Goal: Check status: Check status

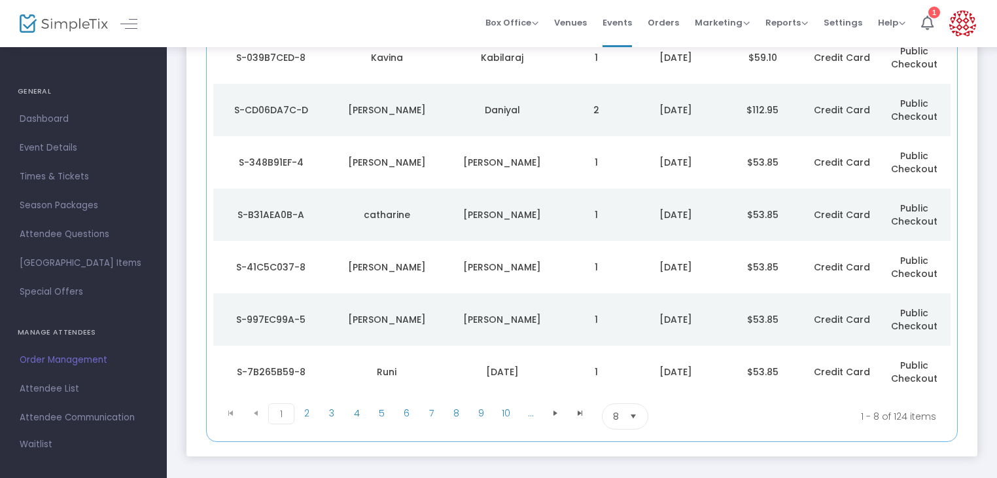
scroll to position [242, 0]
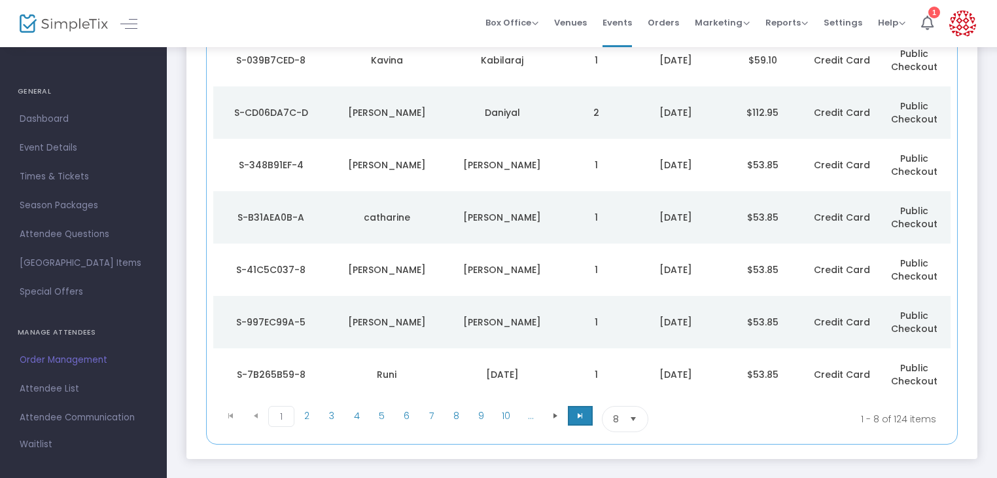
click at [573, 419] on span at bounding box center [580, 416] width 25 height 20
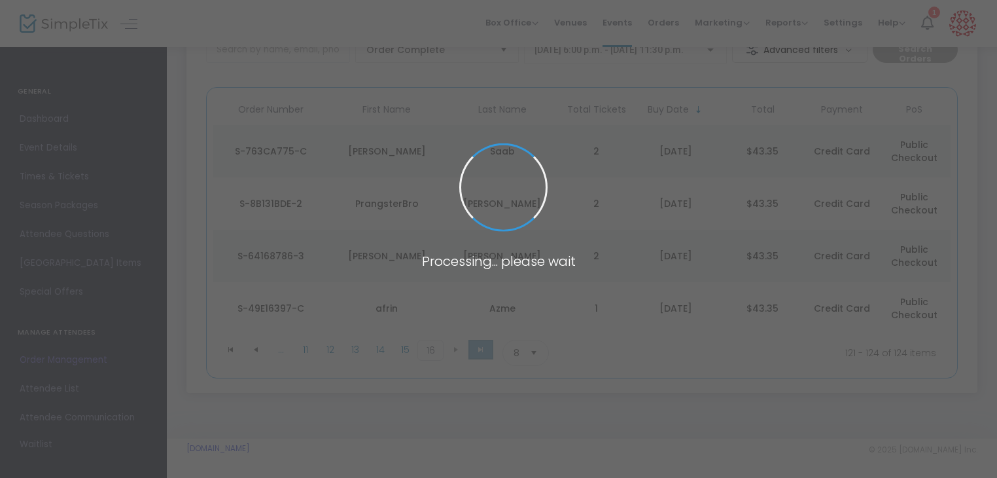
scroll to position [99, 0]
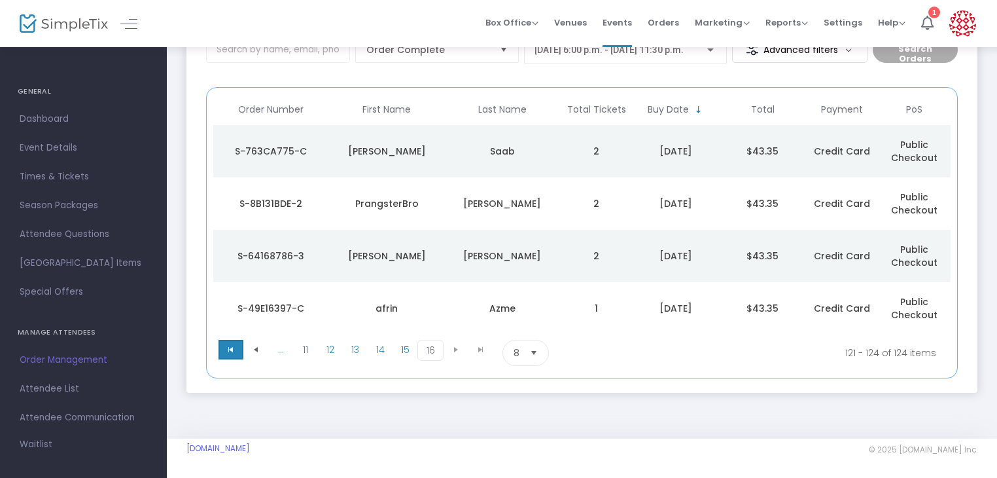
click at [235, 346] on span "Go to the first page" at bounding box center [231, 349] width 10 height 10
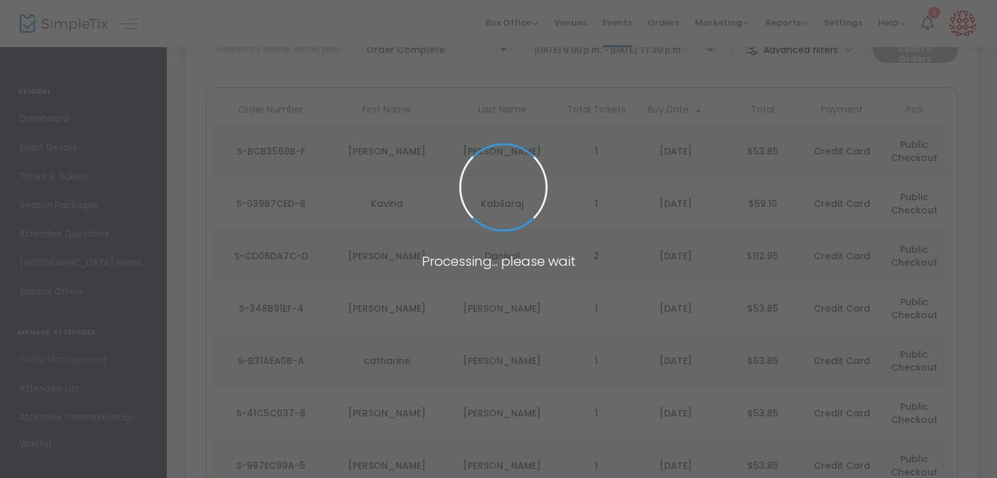
scroll to position [308, 0]
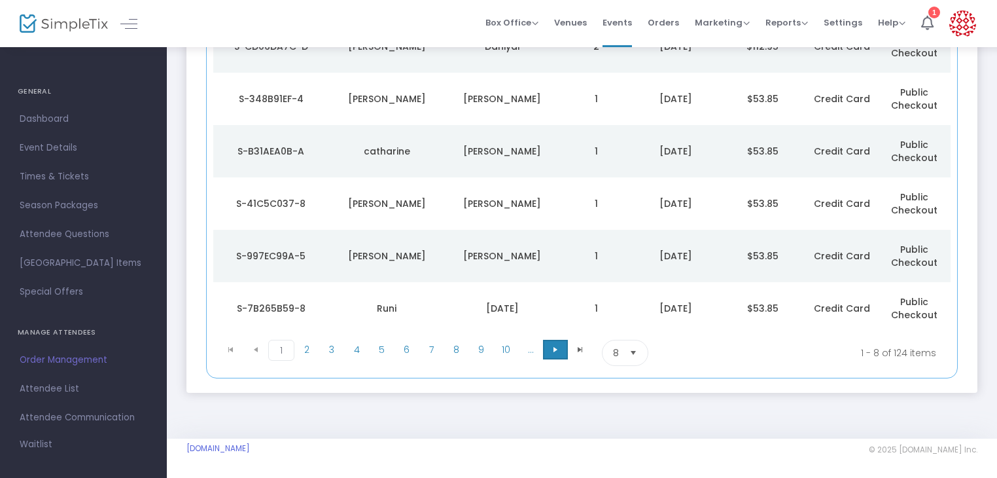
click at [547, 351] on span at bounding box center [555, 350] width 25 height 20
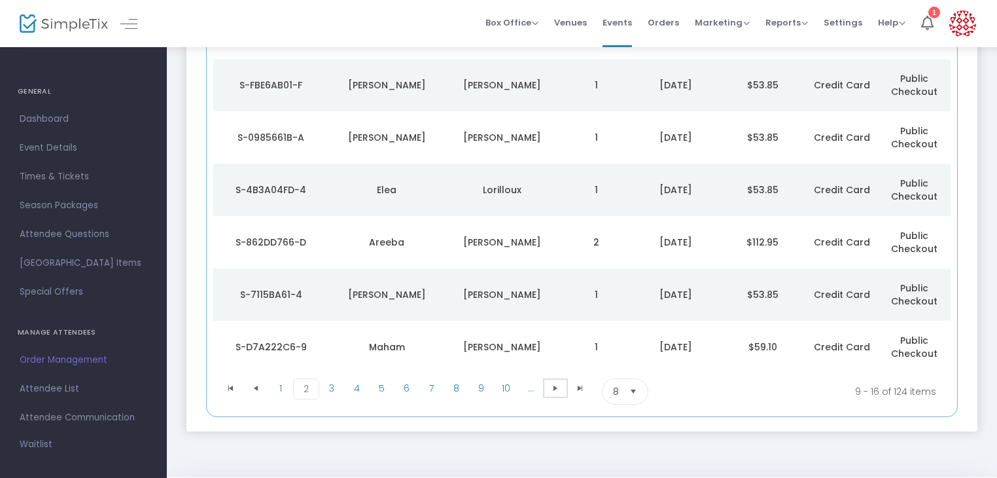
scroll to position [270, 0]
click at [559, 385] on span "Go to the next page" at bounding box center [555, 387] width 10 height 10
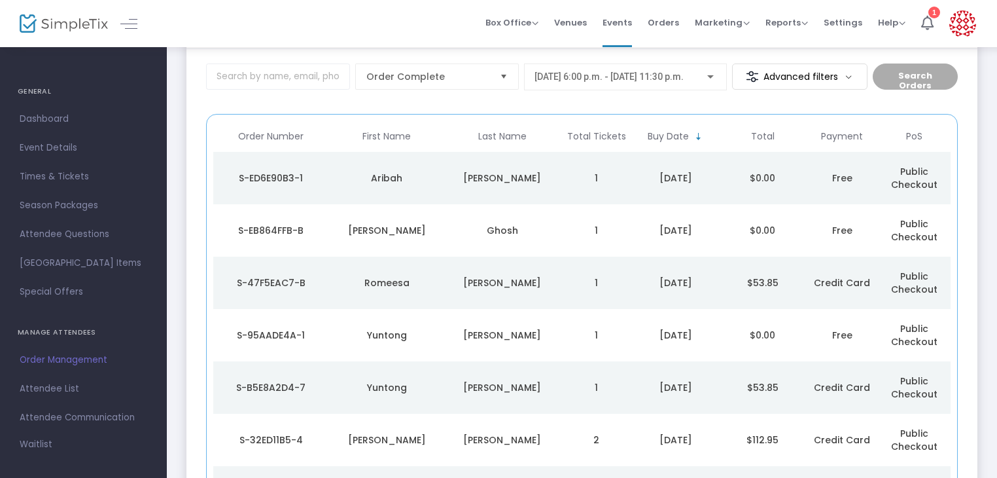
scroll to position [70, 0]
click at [97, 116] on span "Dashboard" at bounding box center [84, 119] width 128 height 17
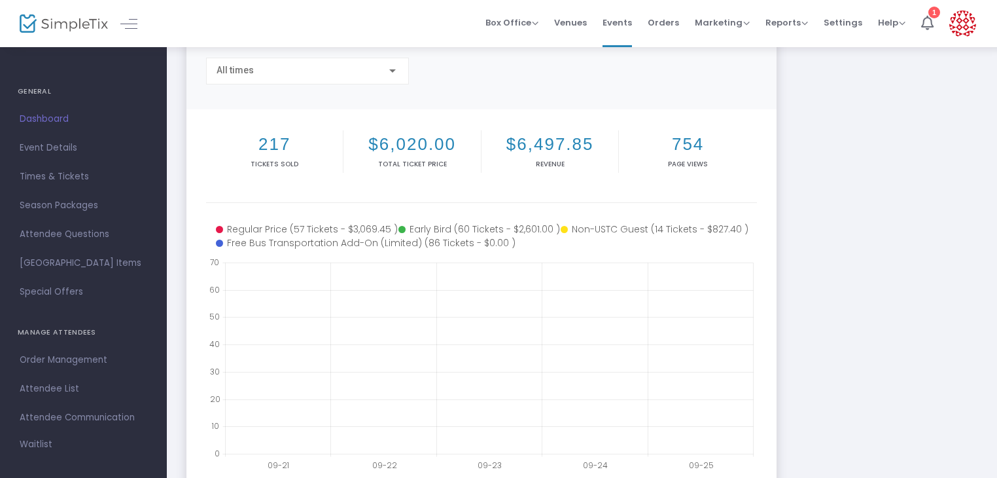
scroll to position [104, 0]
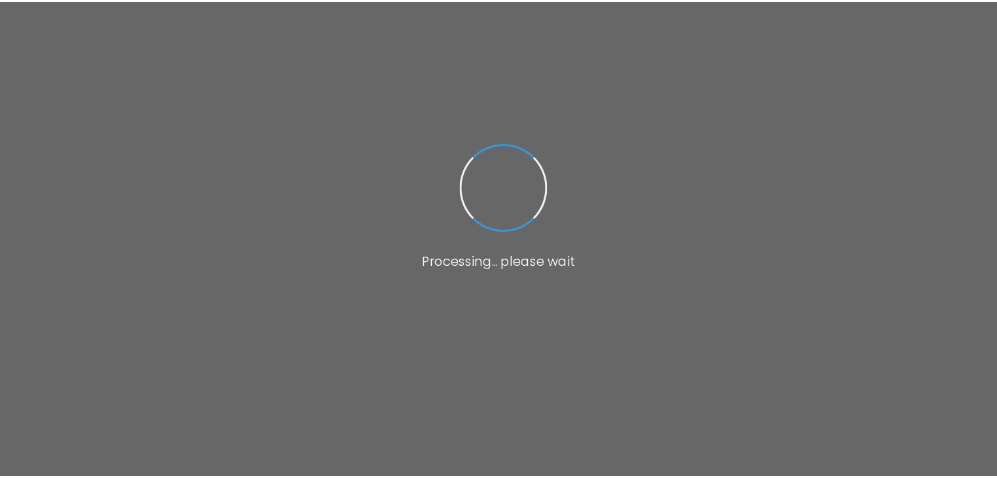
scroll to position [97, 0]
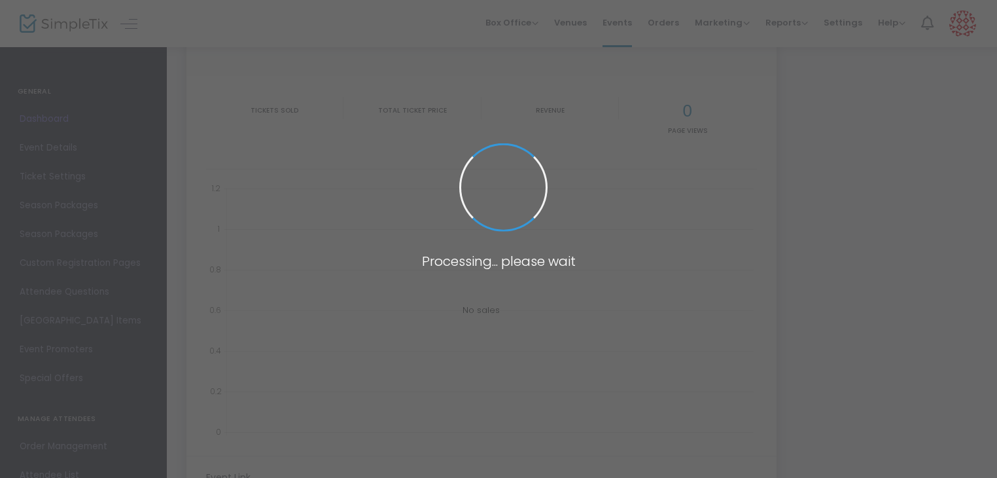
type input "[URL][DOMAIN_NAME]"
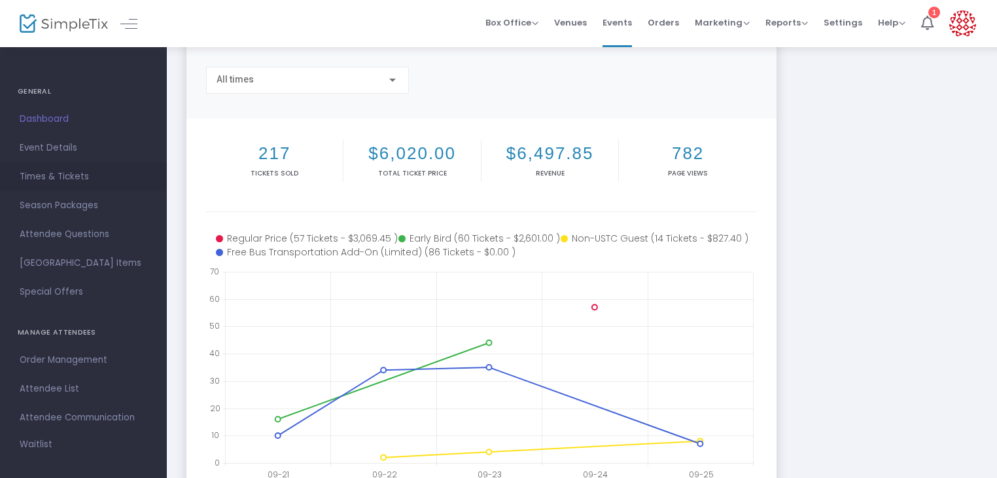
click at [94, 187] on link "Times & Tickets" at bounding box center [83, 176] width 167 height 29
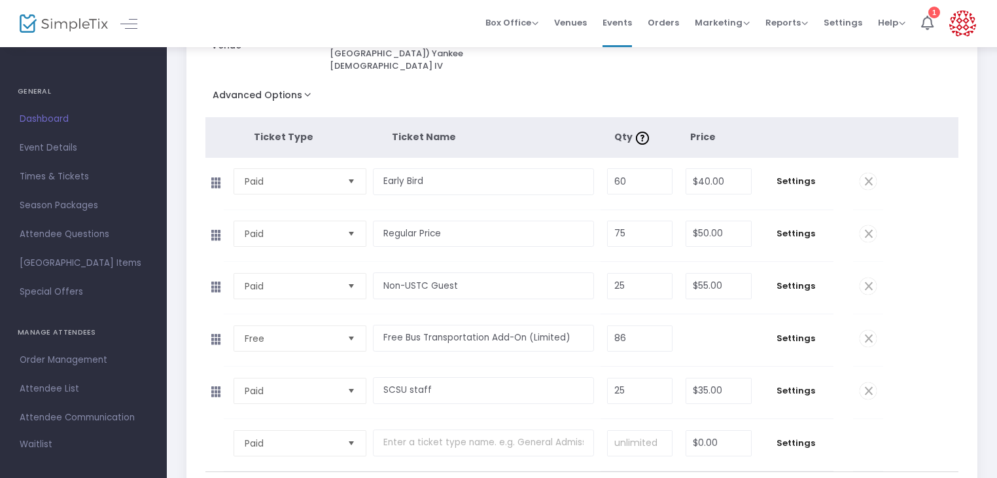
scroll to position [187, 0]
click at [96, 117] on span "Dashboard" at bounding box center [84, 119] width 128 height 17
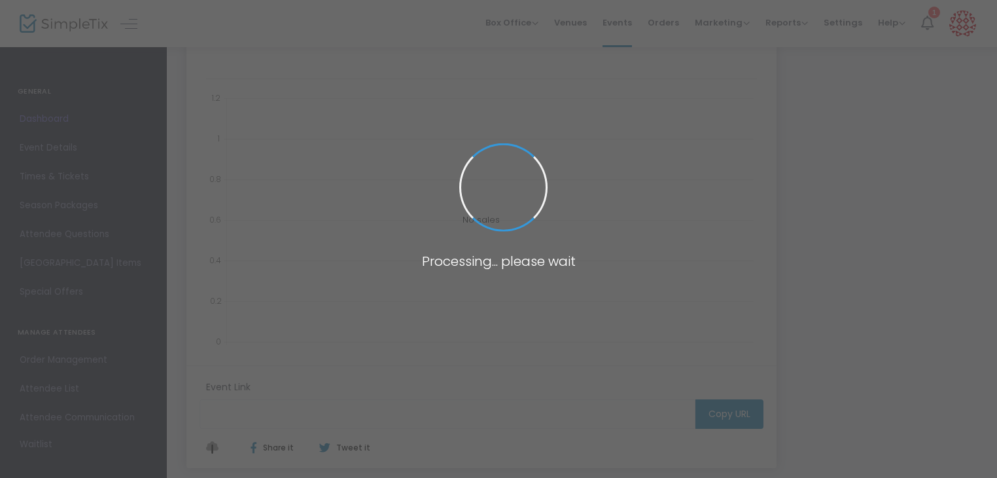
type input "[URL][DOMAIN_NAME]"
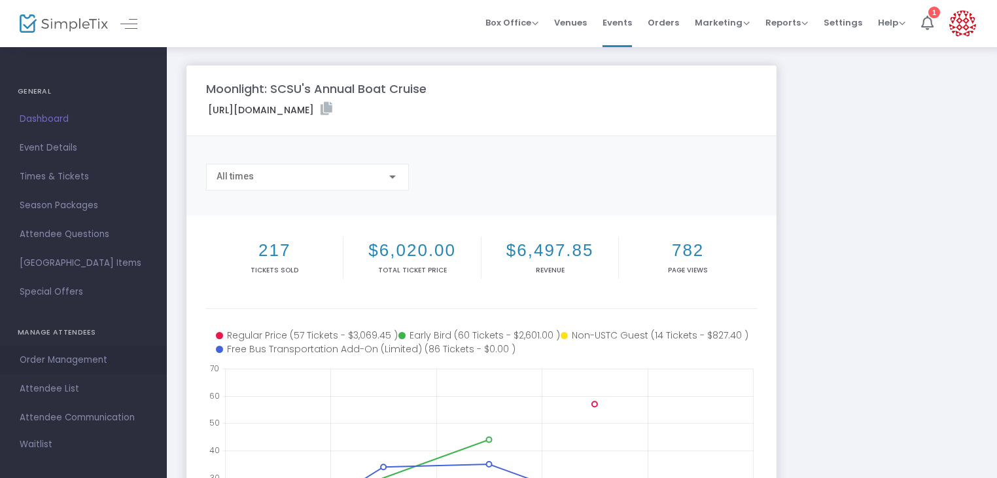
click at [78, 352] on span "Order Management" at bounding box center [84, 359] width 128 height 17
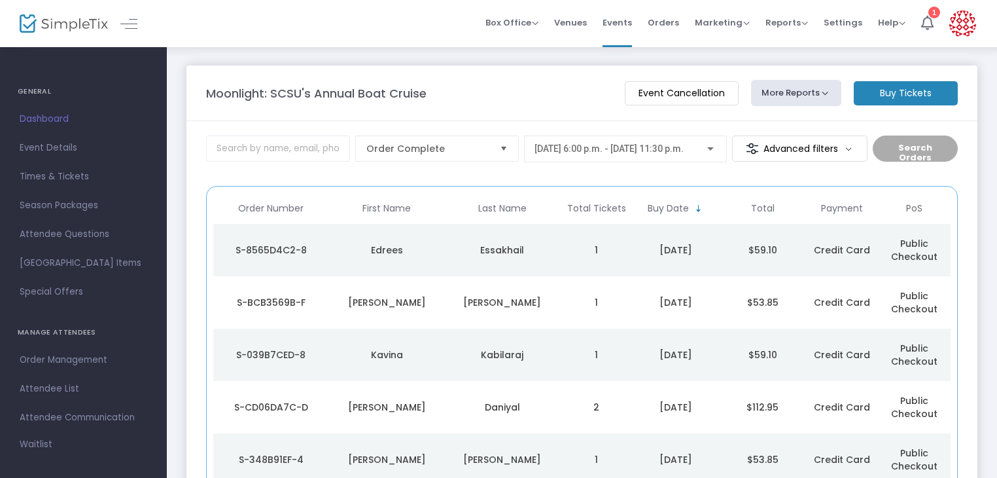
click at [395, 251] on div "Edrees" at bounding box center [386, 249] width 109 height 13
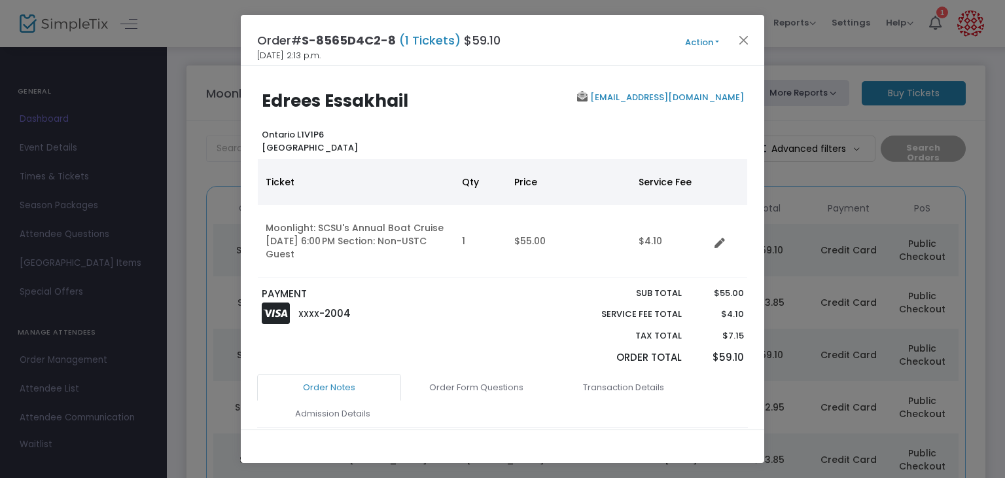
click at [851, 189] on ngb-modal-window "Order# S-8565D4C2-8 (1 Tickets) $59.10 2025-09-25 2:13 p.m. Action Mark Admitte…" at bounding box center [502, 239] width 1005 height 478
click at [748, 40] on button "Close" at bounding box center [743, 39] width 17 height 17
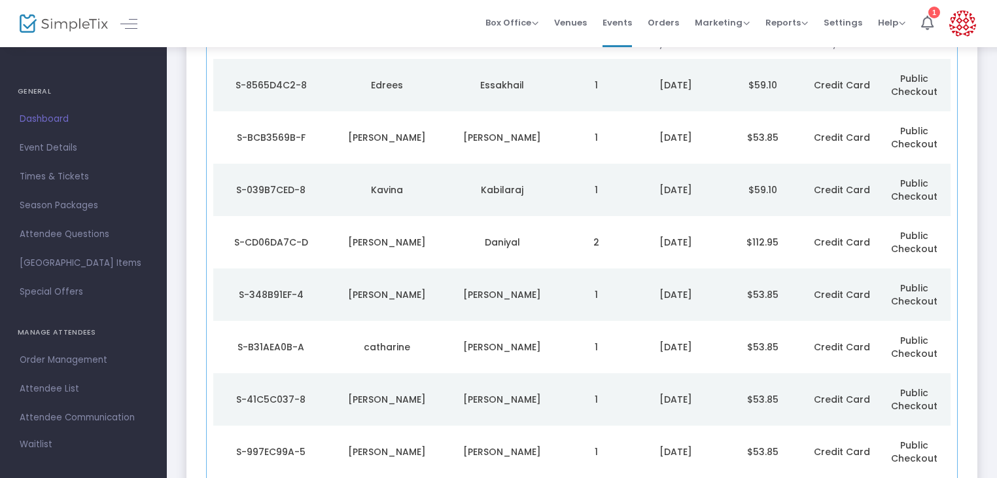
scroll to position [30, 0]
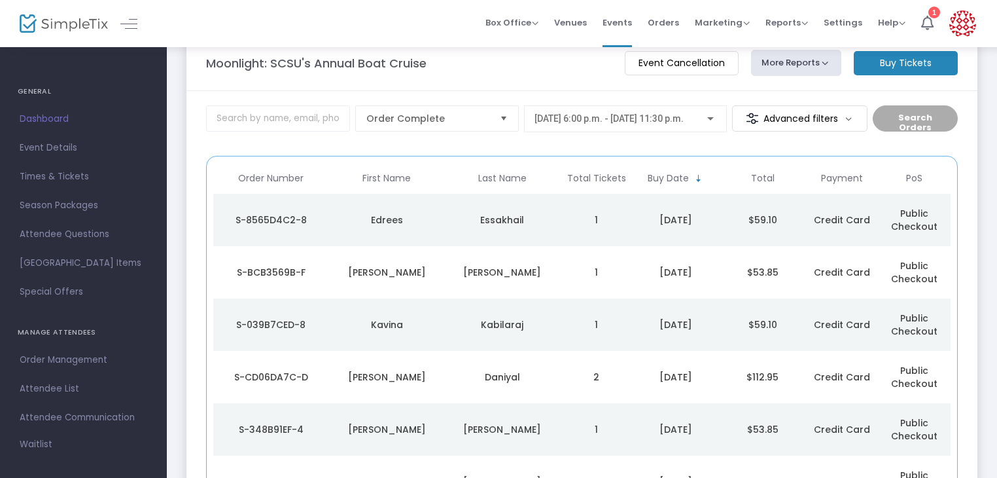
click at [483, 273] on div "[PERSON_NAME]" at bounding box center [502, 272] width 109 height 13
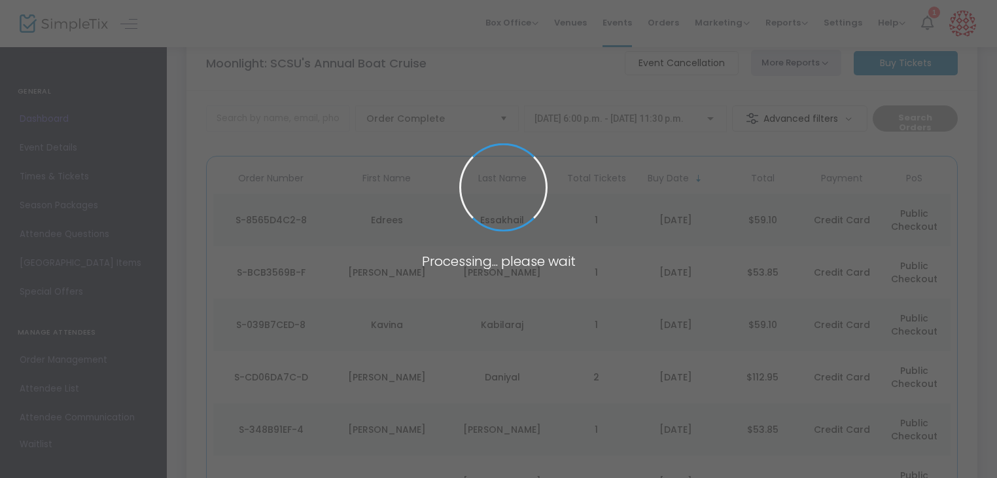
scroll to position [0, 0]
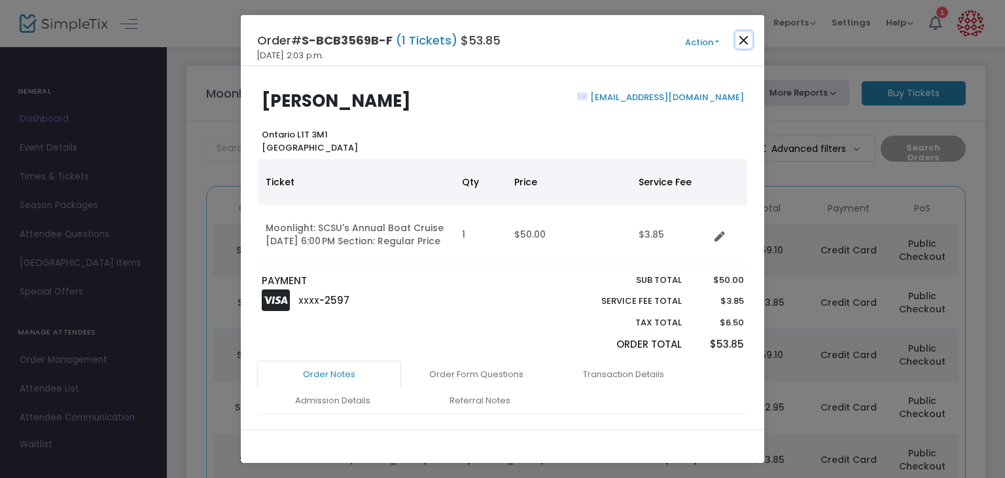
click at [740, 46] on button "Close" at bounding box center [743, 39] width 17 height 17
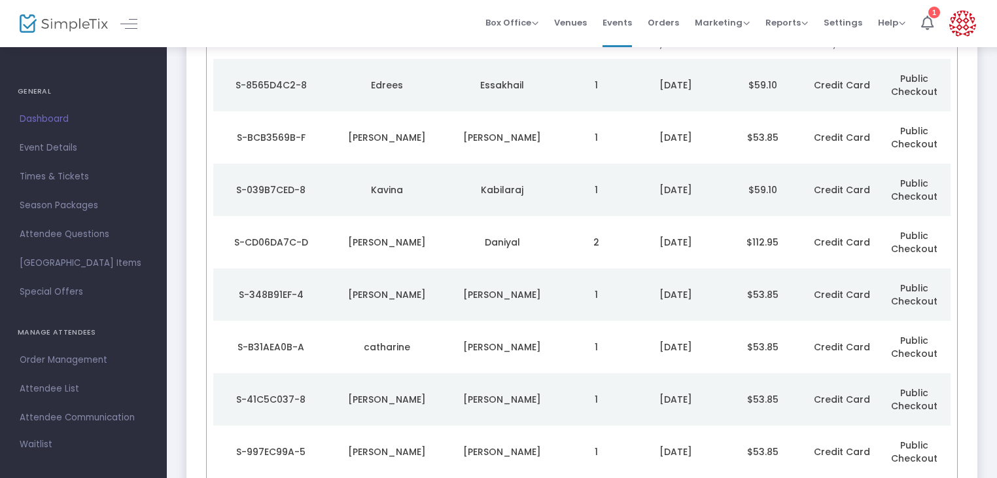
scroll to position [60, 0]
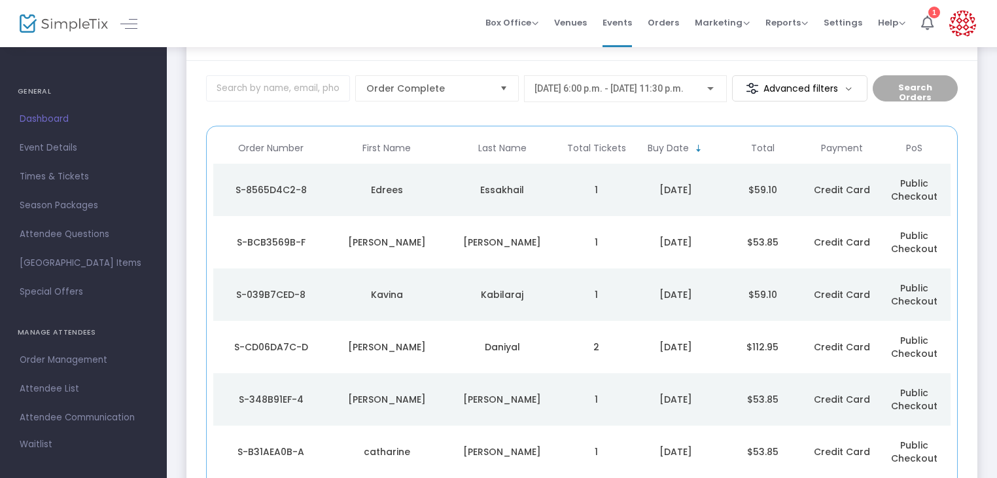
click at [557, 345] on td "Daniyal" at bounding box center [503, 347] width 116 height 52
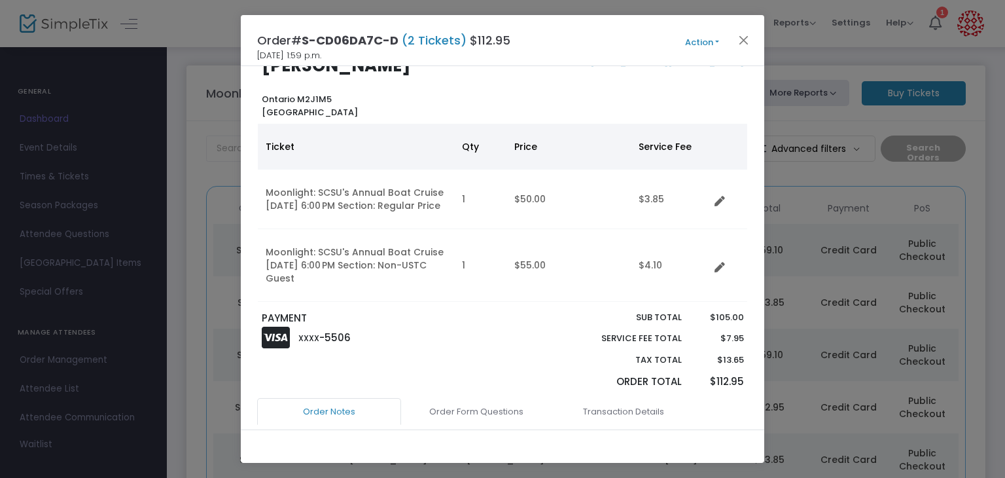
scroll to position [41, 0]
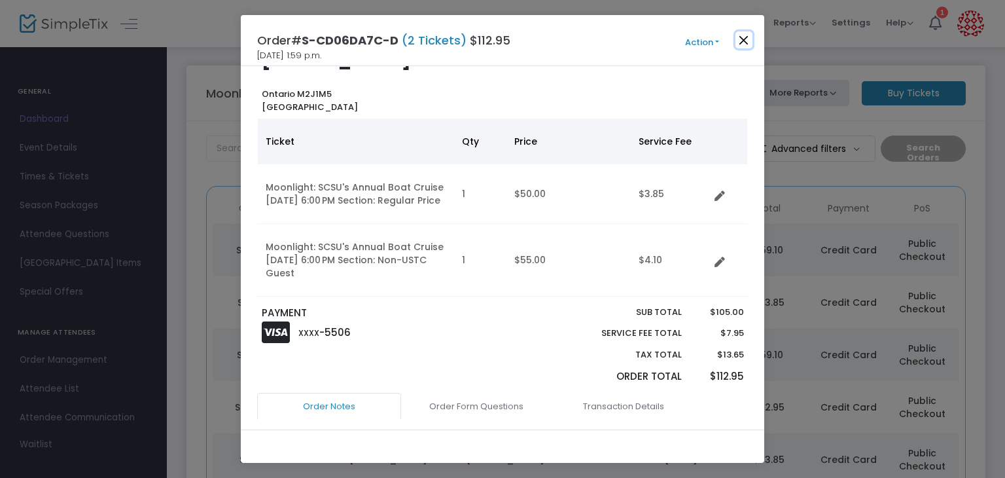
click at [746, 40] on button "Close" at bounding box center [743, 39] width 17 height 17
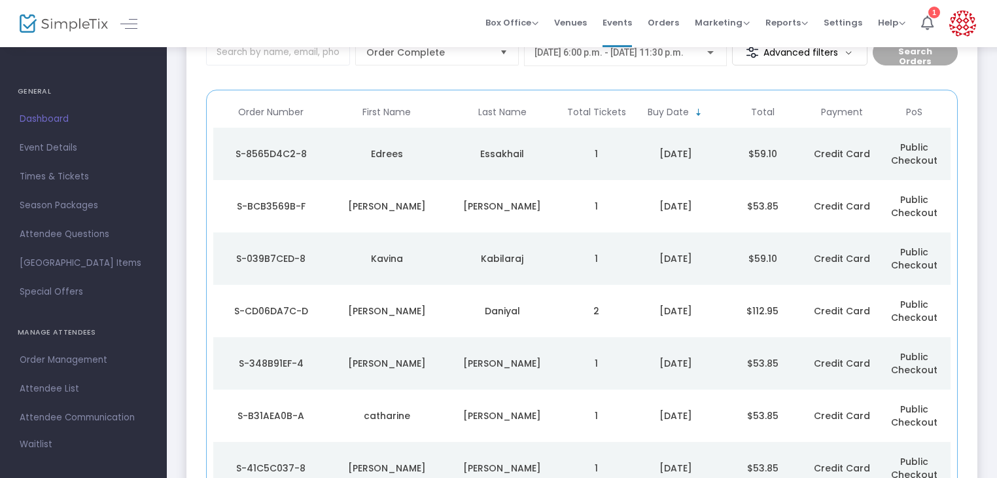
scroll to position [94, 0]
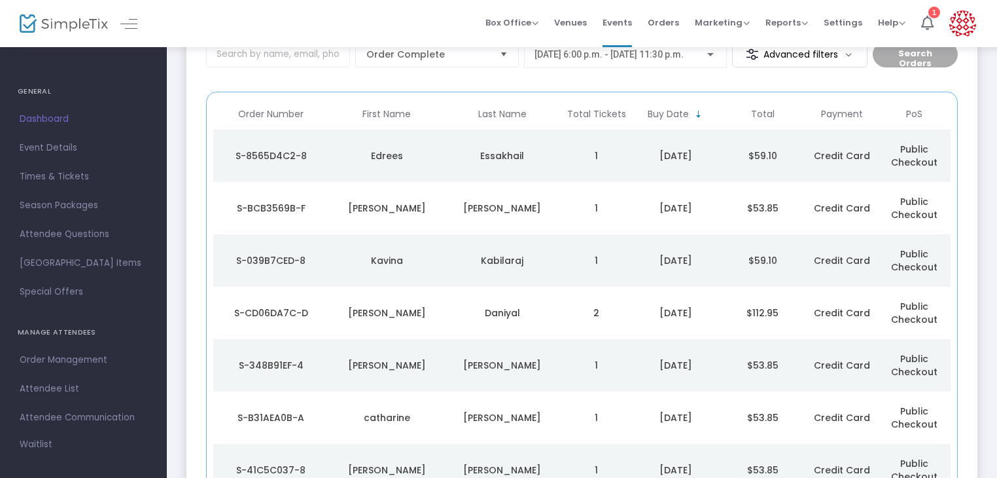
click at [626, 164] on td "1" at bounding box center [596, 156] width 72 height 52
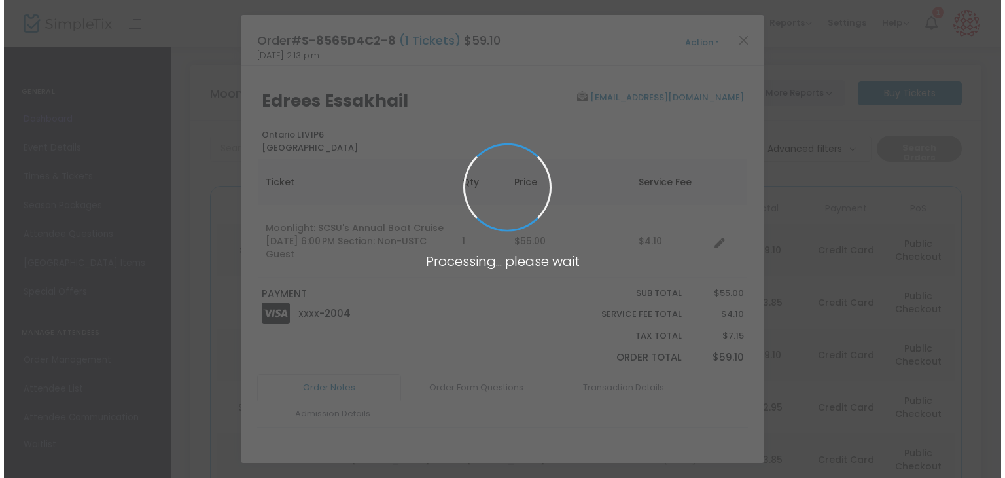
scroll to position [0, 0]
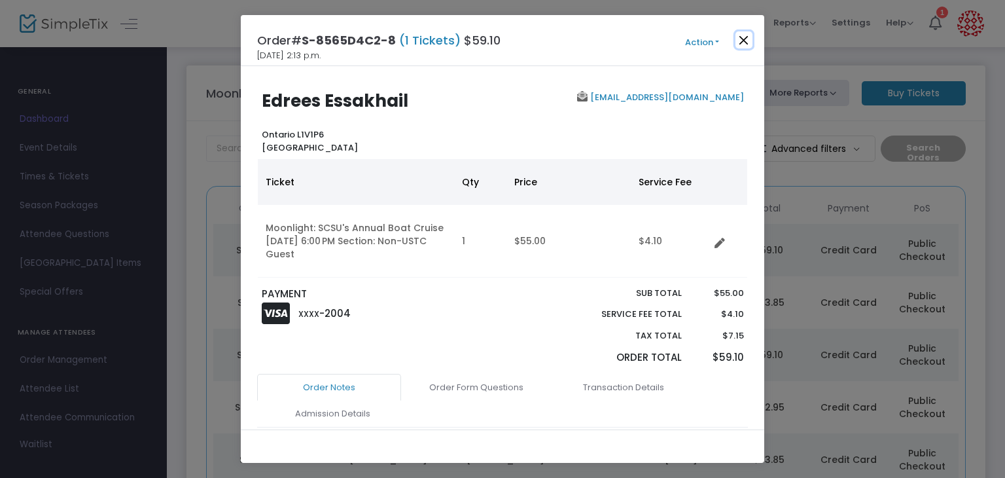
click at [746, 38] on button "Close" at bounding box center [743, 39] width 17 height 17
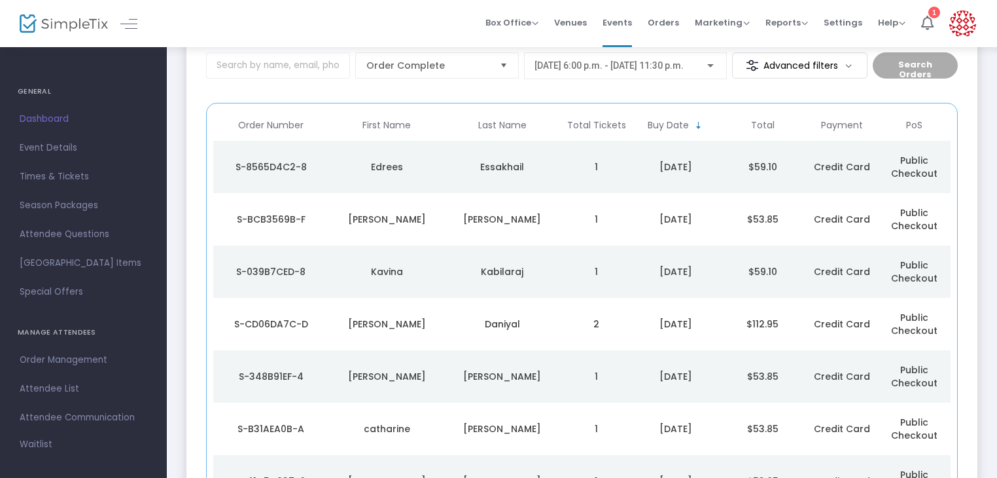
scroll to position [85, 0]
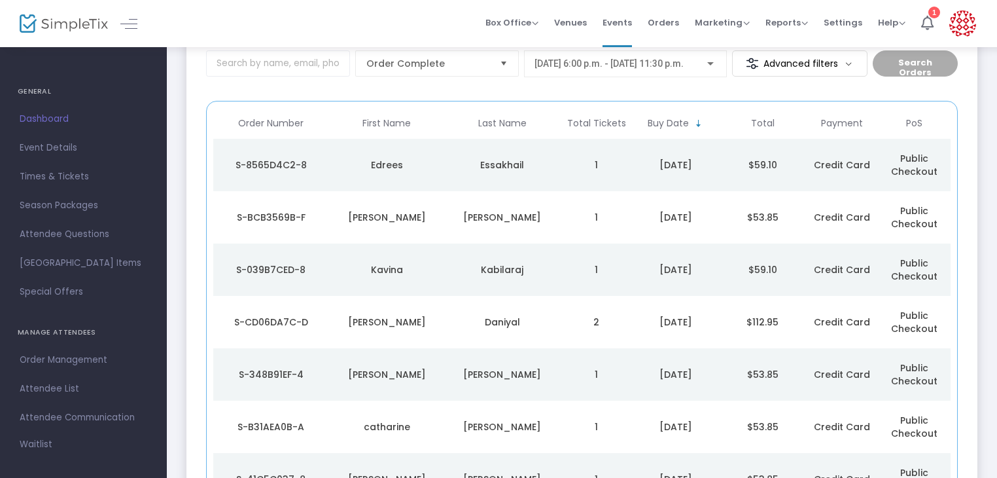
click at [681, 251] on td "[DATE]" at bounding box center [676, 269] width 87 height 52
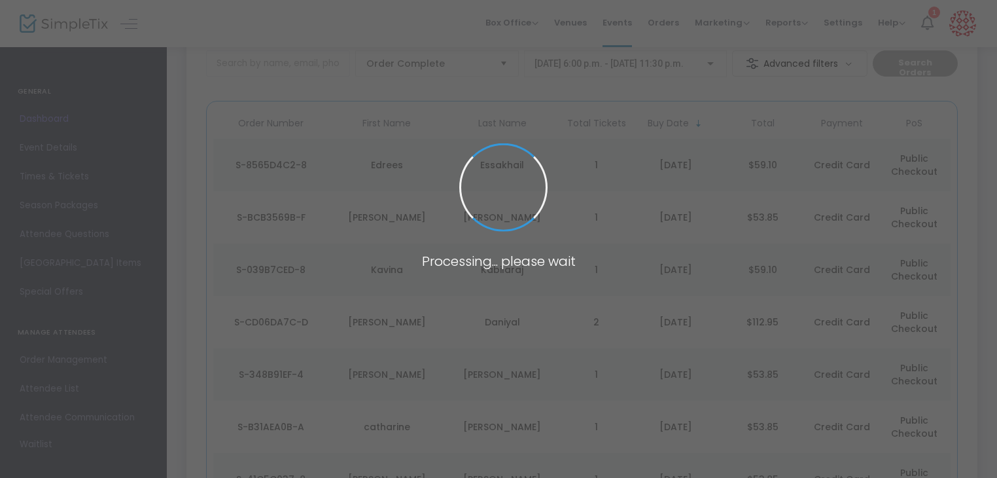
scroll to position [0, 0]
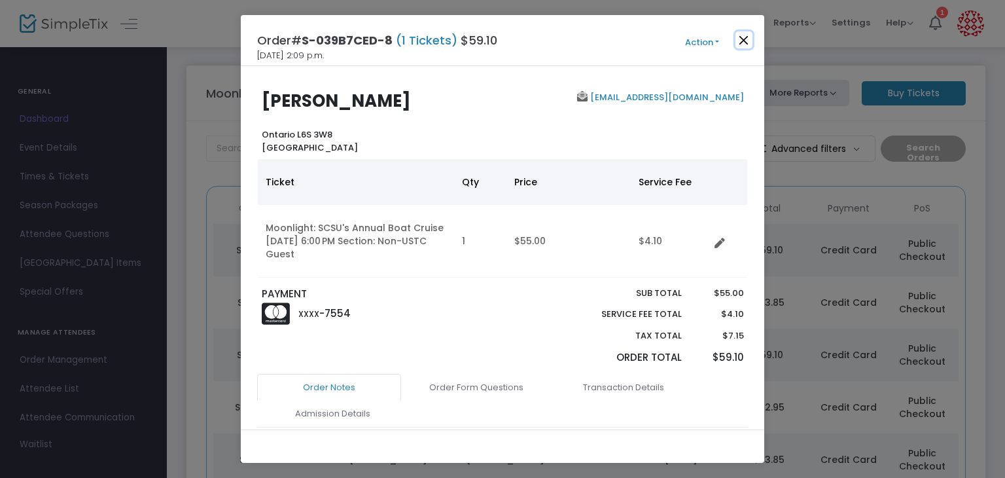
click at [746, 43] on button "Close" at bounding box center [743, 39] width 17 height 17
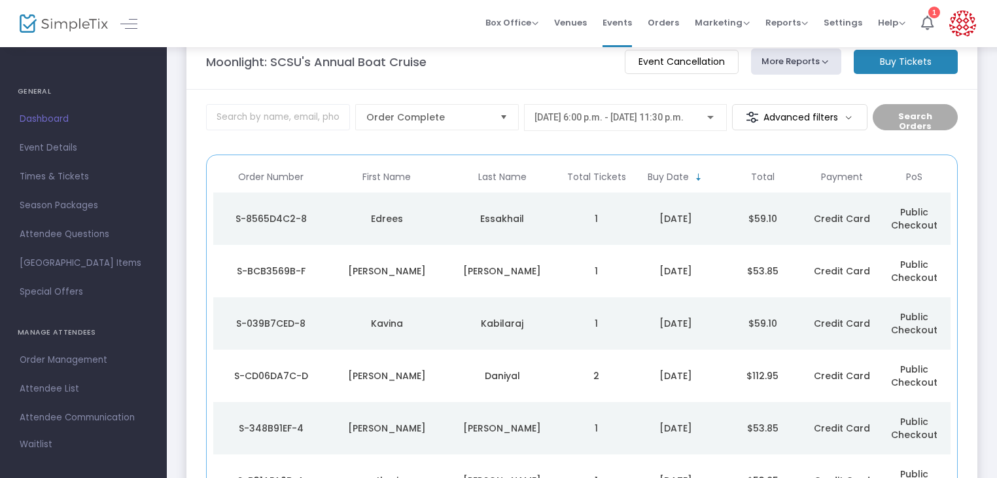
scroll to position [29, 0]
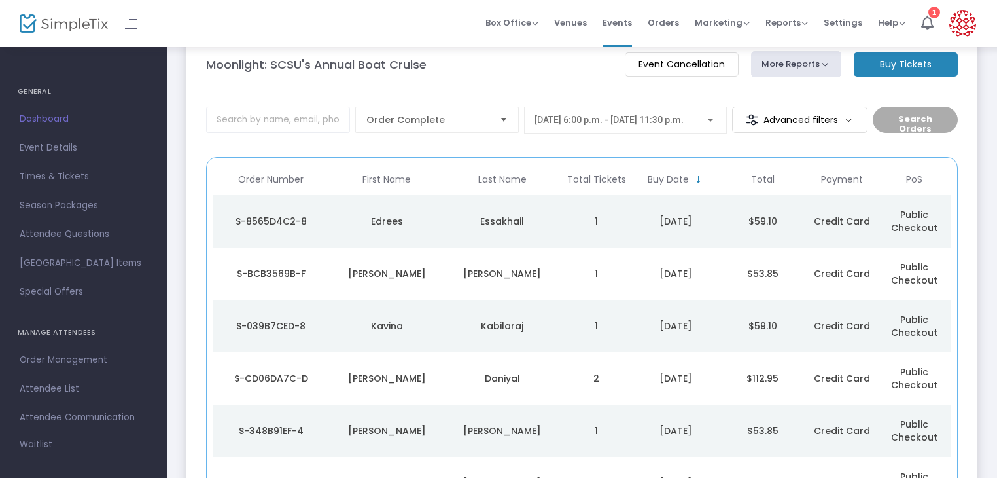
click at [495, 215] on div "Essakhail" at bounding box center [502, 221] width 109 height 13
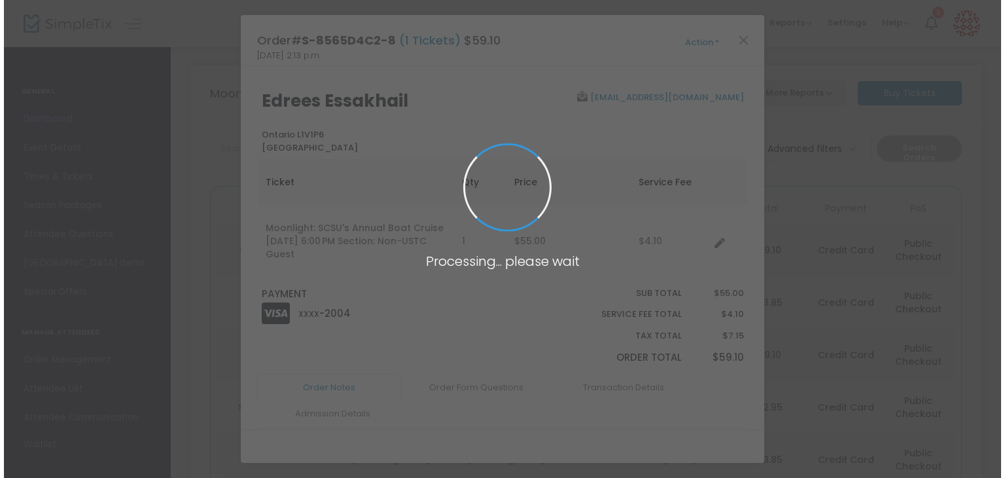
scroll to position [0, 0]
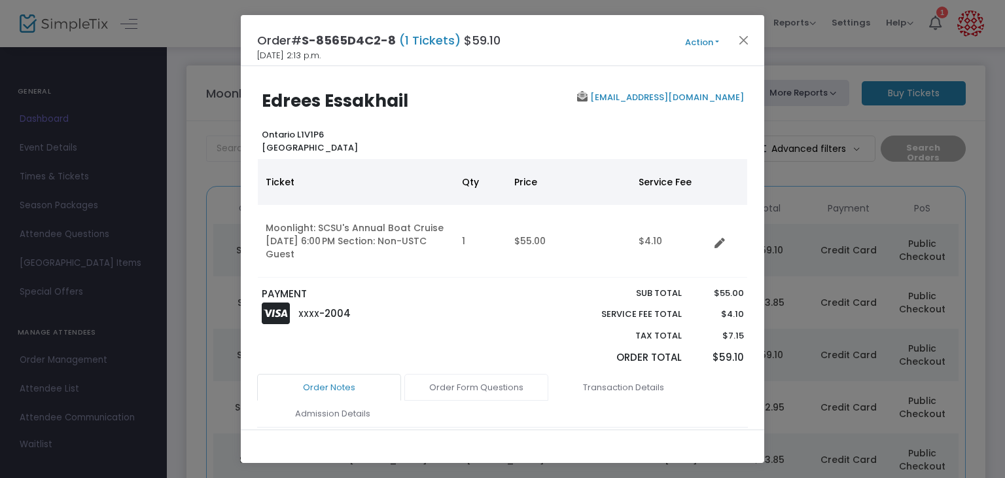
click at [518, 385] on link "Order Form Questions" at bounding box center [476, 387] width 144 height 27
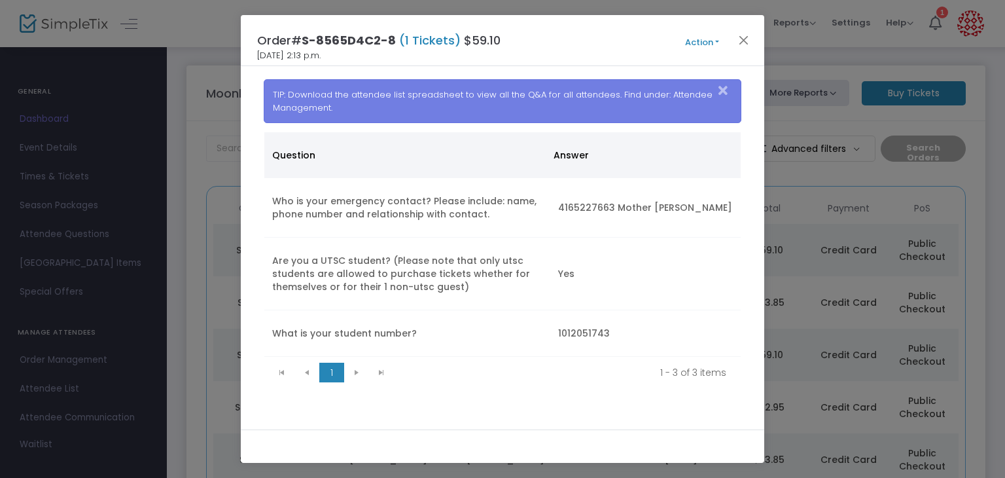
scroll to position [374, 0]
click at [353, 370] on kendo-pager-next-buttons at bounding box center [369, 372] width 50 height 20
drag, startPoint x: 353, startPoint y: 370, endPoint x: 334, endPoint y: 370, distance: 19.0
click at [334, 370] on kendo-pager "1 1 1 - 3 of 3 items" at bounding box center [502, 371] width 477 height 31
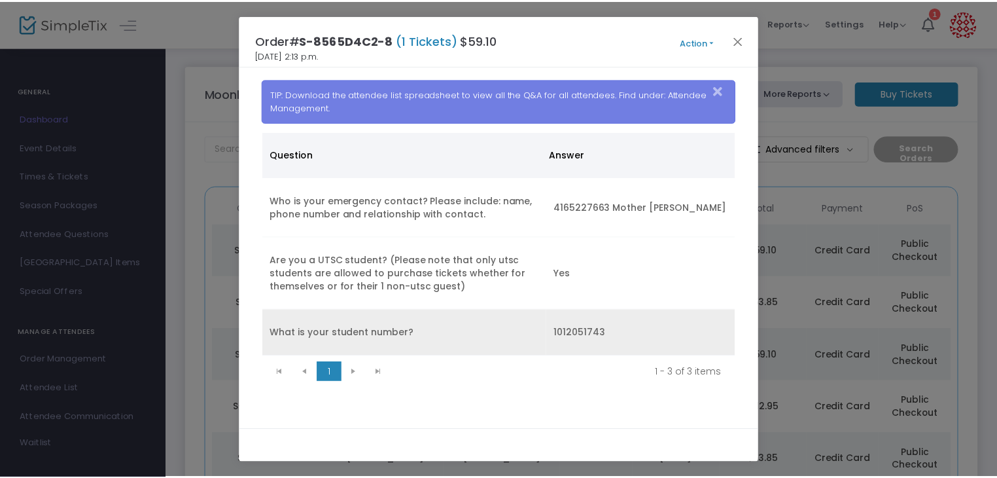
scroll to position [376, 0]
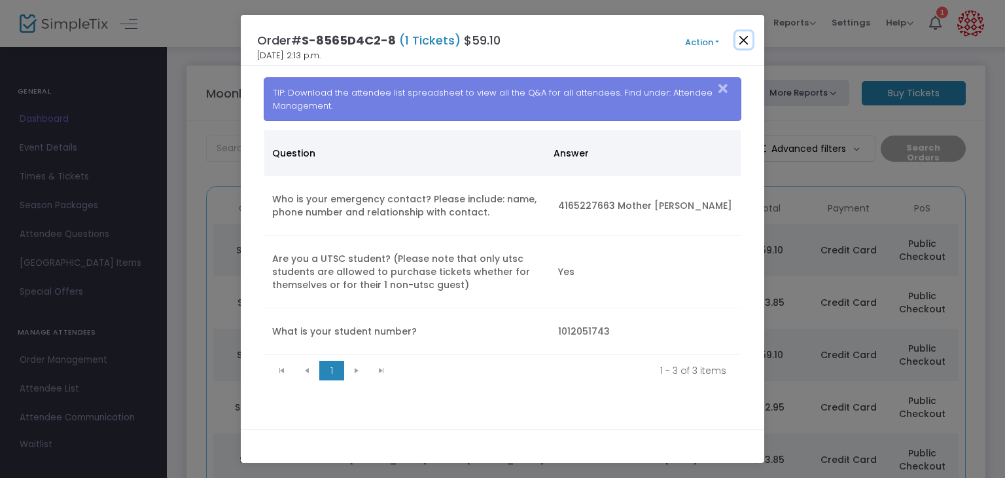
click at [745, 43] on button "Close" at bounding box center [743, 39] width 17 height 17
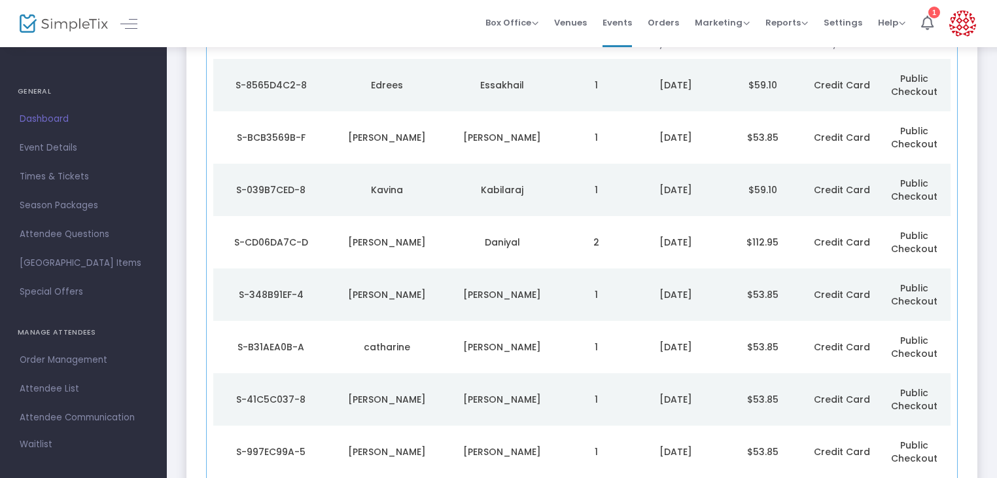
scroll to position [0, 0]
